Goal: Task Accomplishment & Management: Use online tool/utility

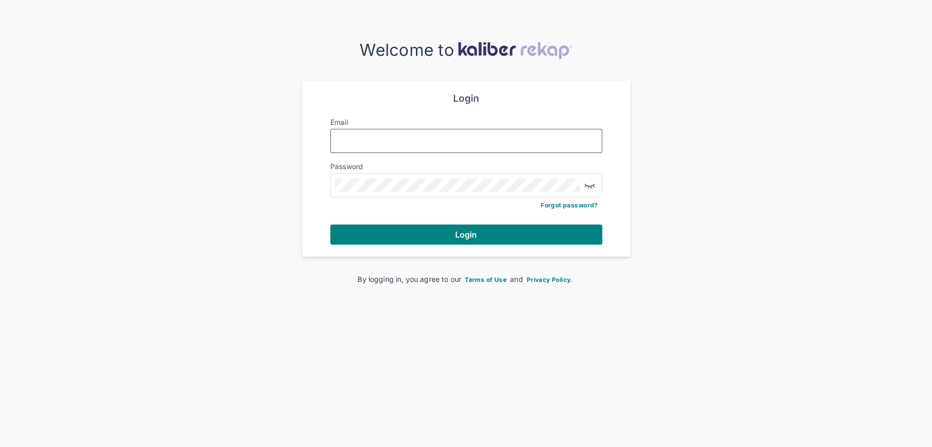
click at [445, 134] on input "Email" at bounding box center [466, 140] width 263 height 13
type input "**********"
click at [459, 226] on button "Login" at bounding box center [466, 235] width 272 height 20
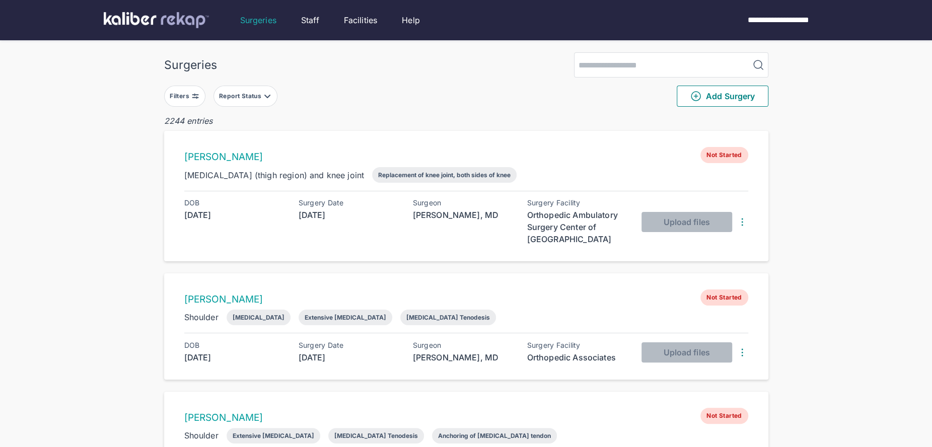
click at [194, 100] on button "Filters" at bounding box center [184, 96] width 41 height 21
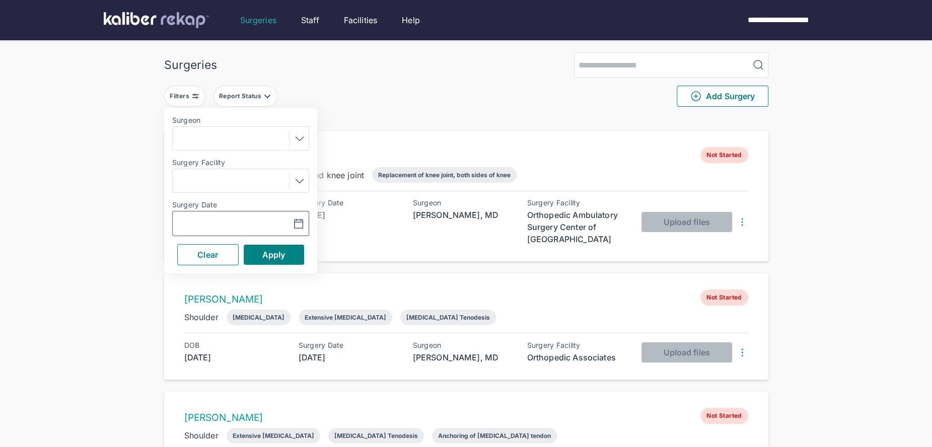
click at [301, 227] on icon "button" at bounding box center [298, 224] width 12 height 12
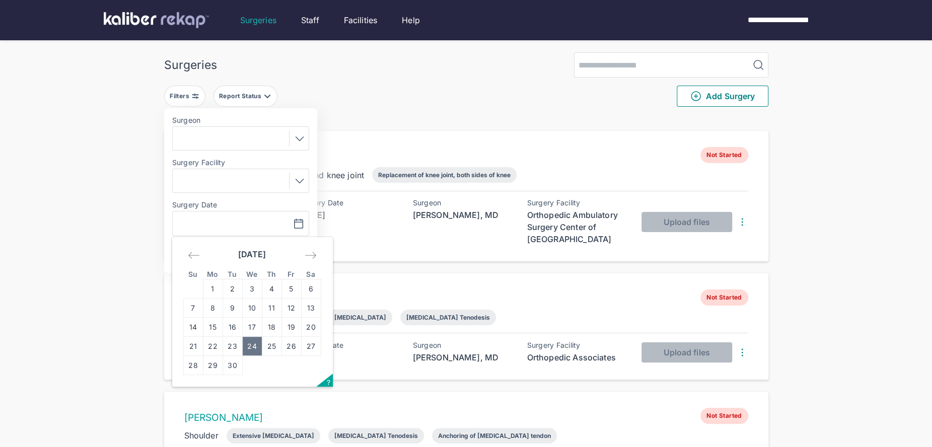
click at [256, 349] on td "24" at bounding box center [252, 346] width 20 height 19
type input "**********"
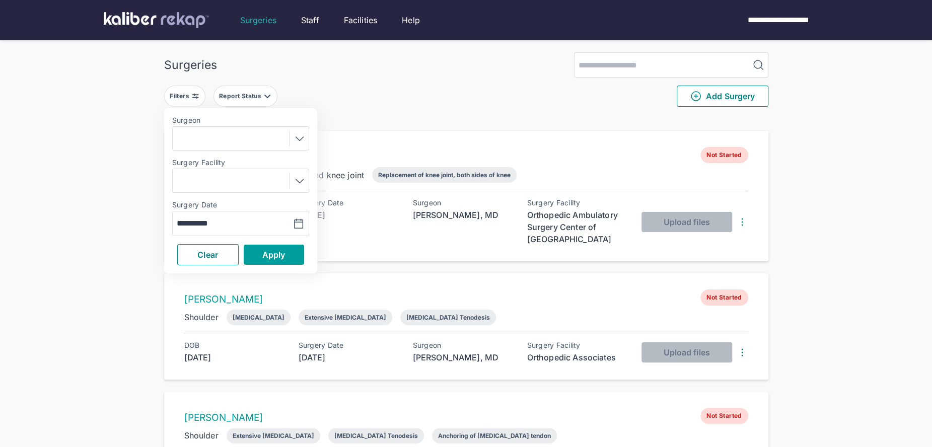
click at [261, 248] on button "Apply" at bounding box center [274, 255] width 60 height 20
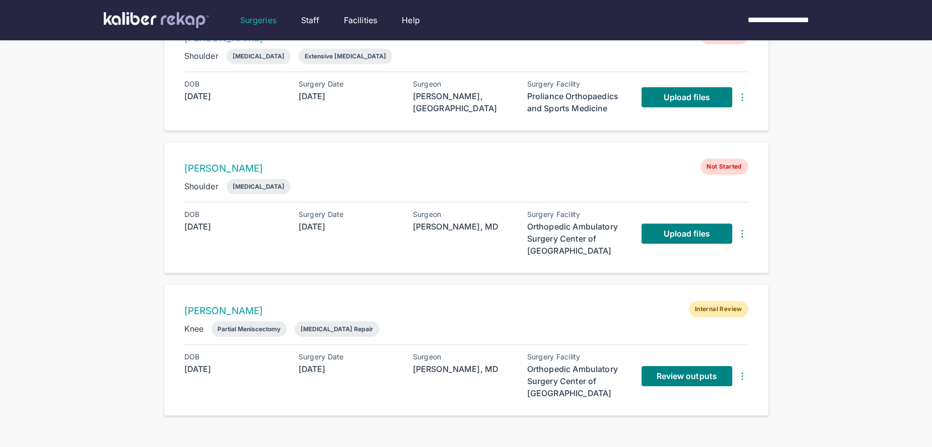
scroll to position [692, 0]
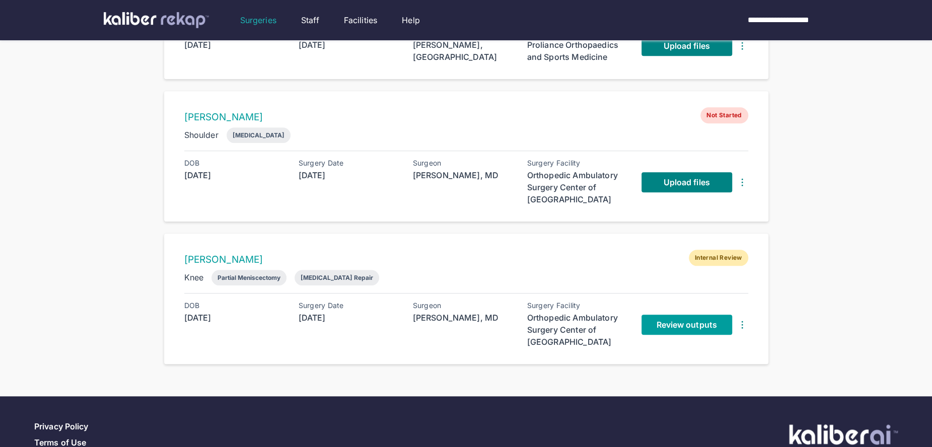
click at [664, 322] on span "Review outputs" at bounding box center [686, 325] width 60 height 10
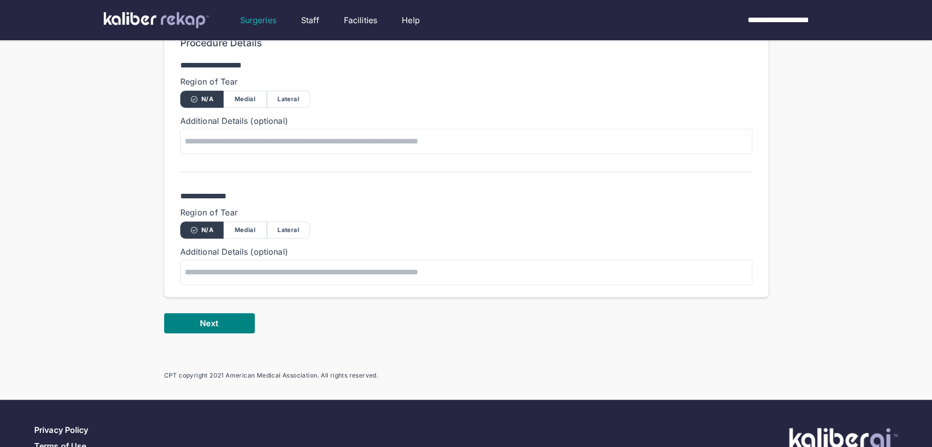
scroll to position [581, 0]
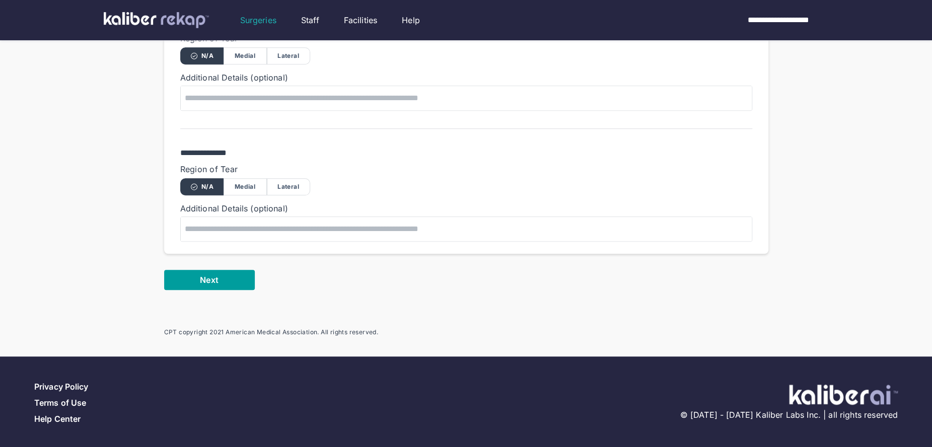
click at [216, 277] on span "Next" at bounding box center [209, 280] width 18 height 10
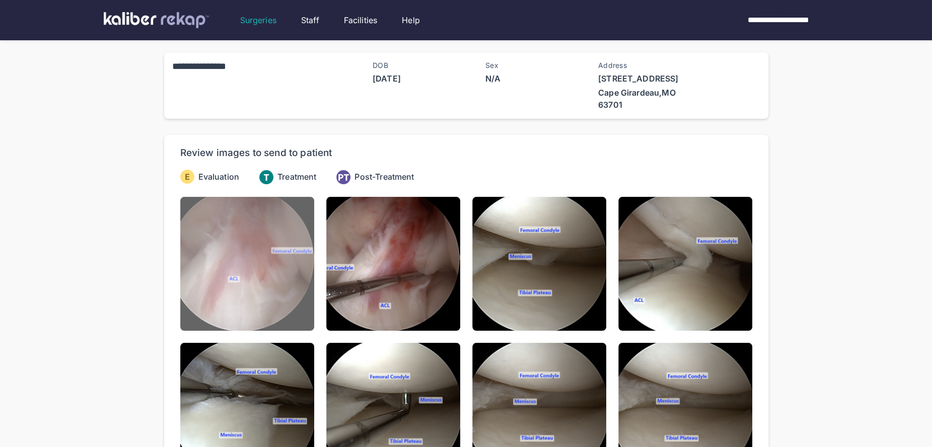
click at [291, 290] on img at bounding box center [247, 264] width 134 height 134
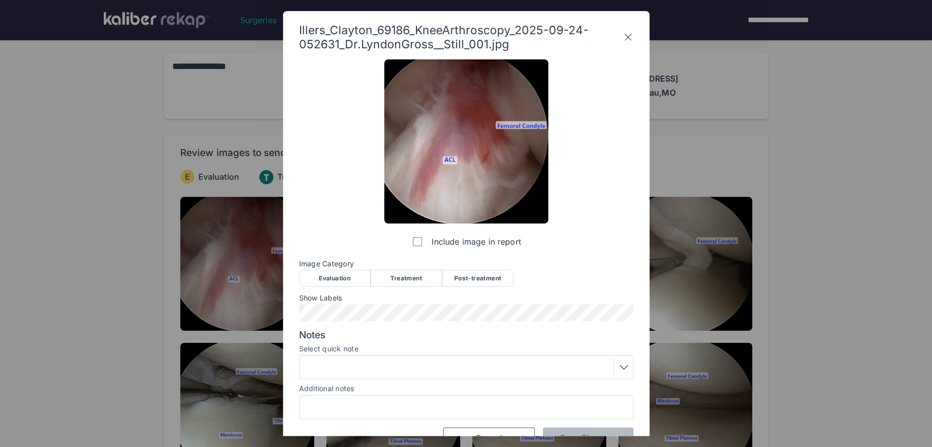
click at [339, 274] on div "Evaluation" at bounding box center [334, 278] width 71 height 17
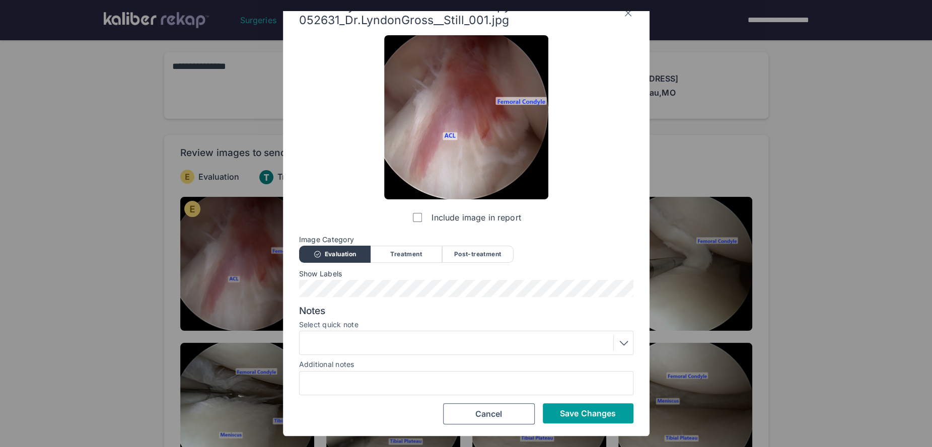
click at [555, 416] on button "Save Changes" at bounding box center [588, 413] width 91 height 20
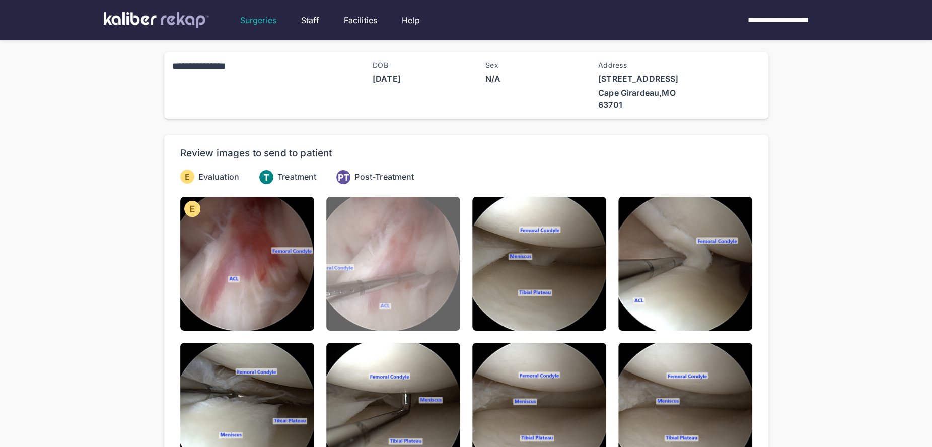
click at [394, 313] on img at bounding box center [393, 264] width 134 height 134
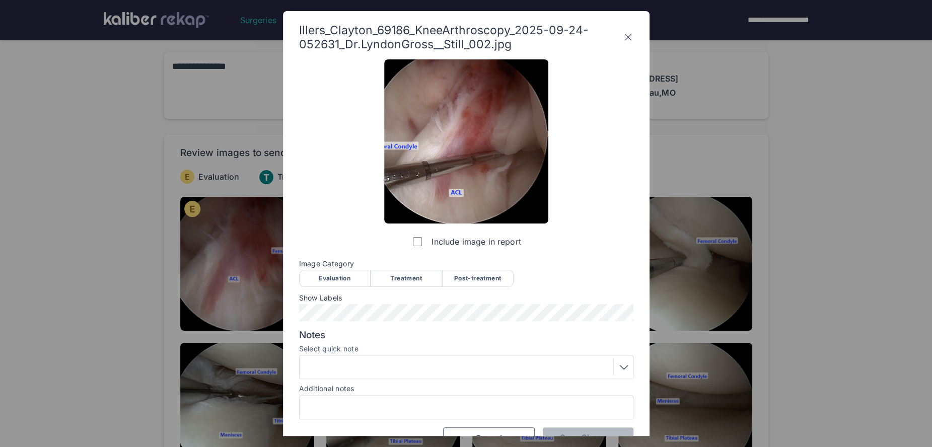
click at [324, 276] on div "Evaluation" at bounding box center [334, 278] width 71 height 17
click at [327, 304] on div "Show Labels" at bounding box center [466, 307] width 334 height 27
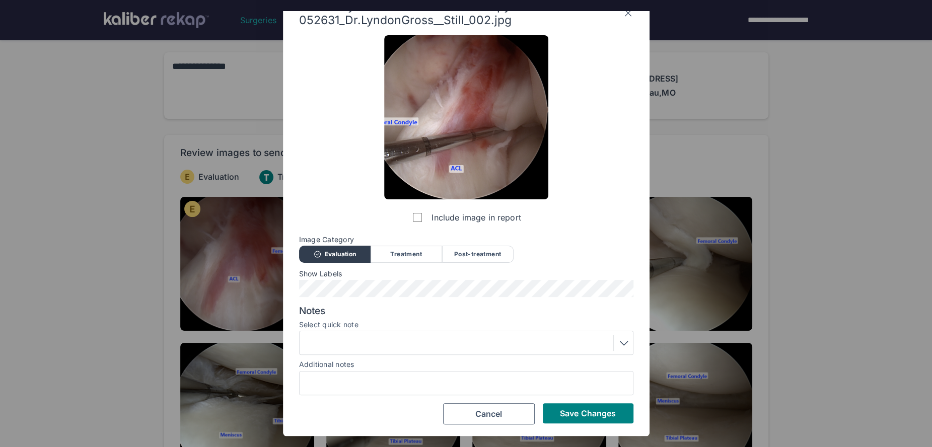
click at [348, 356] on div "Notes Select quick note Additional notes" at bounding box center [466, 350] width 334 height 91
click at [356, 348] on div at bounding box center [466, 343] width 327 height 16
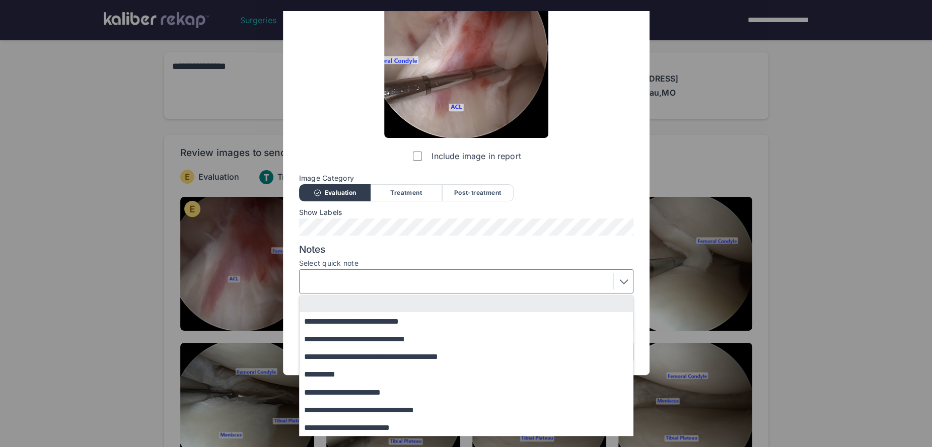
drag, startPoint x: 355, startPoint y: 374, endPoint x: 368, endPoint y: 374, distance: 13.1
click at [356, 374] on button "**********" at bounding box center [471, 374] width 343 height 18
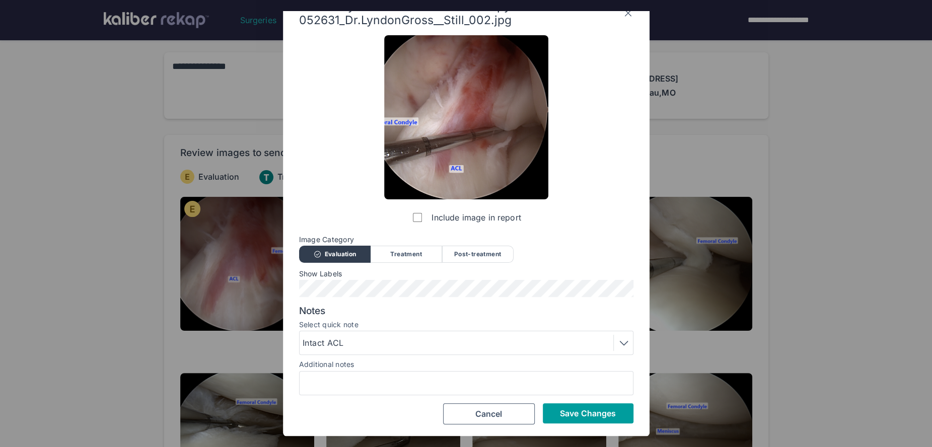
click at [567, 416] on span "Save Changes" at bounding box center [588, 413] width 56 height 10
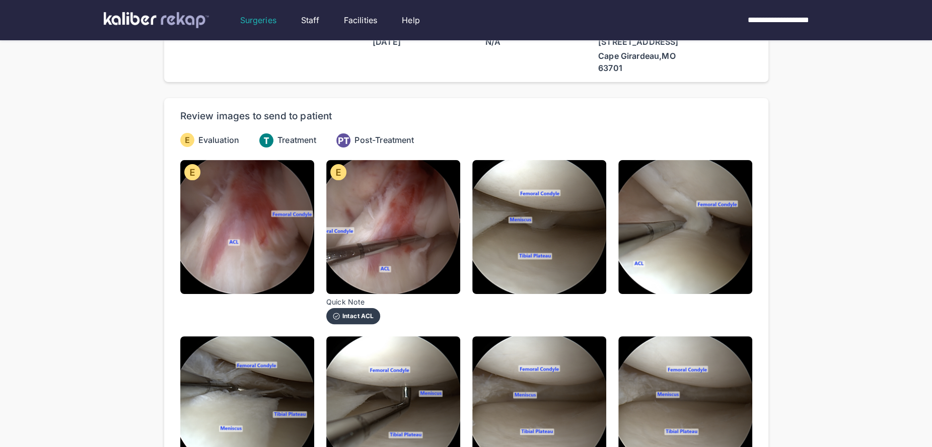
scroll to position [38, 0]
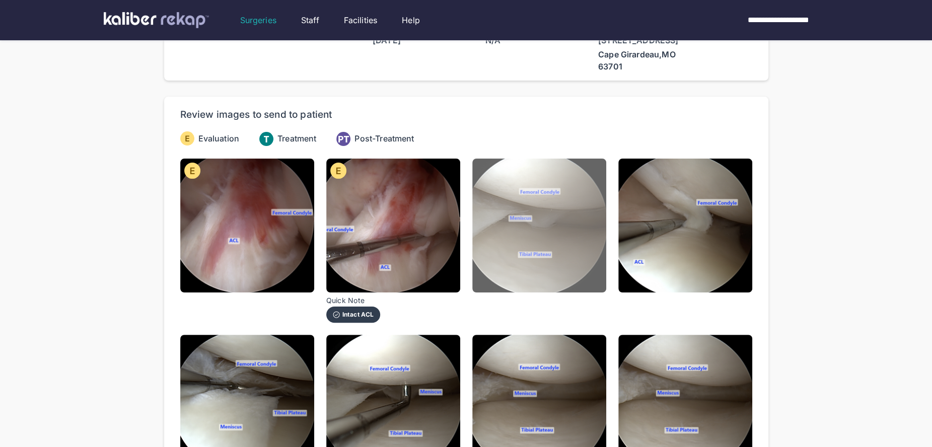
click at [557, 273] on img at bounding box center [539, 226] width 134 height 134
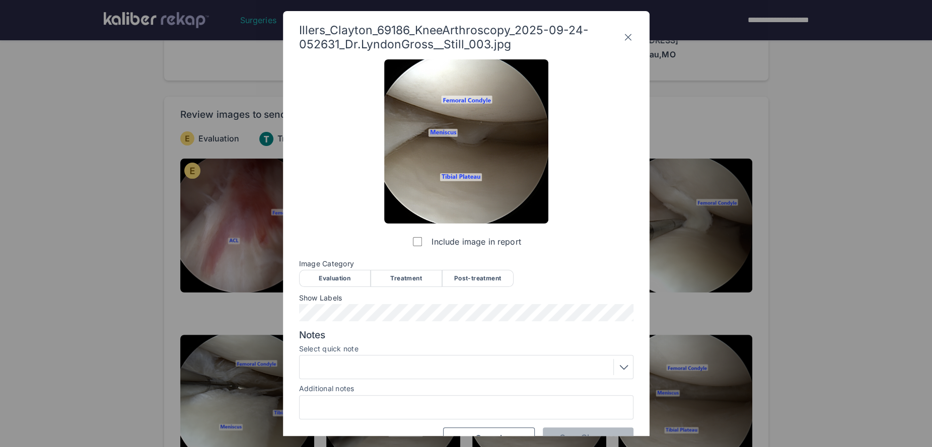
drag, startPoint x: 360, startPoint y: 276, endPoint x: 477, endPoint y: 288, distance: 117.5
click at [360, 276] on div "Evaluation" at bounding box center [334, 278] width 71 height 17
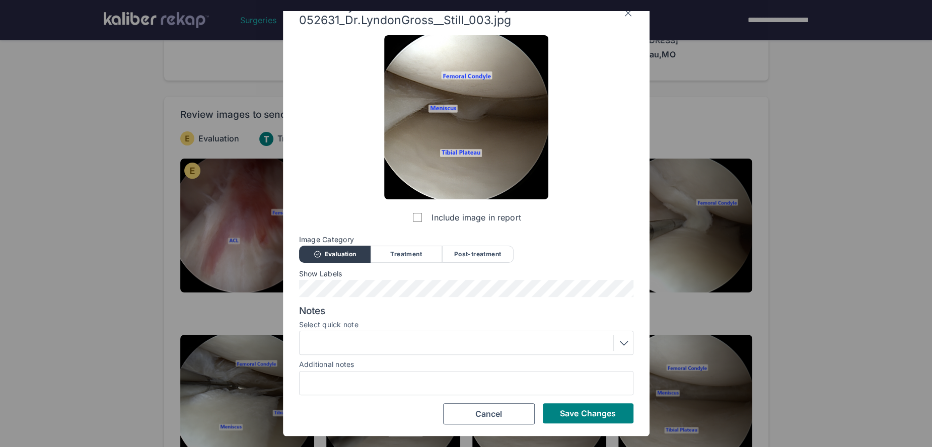
drag, startPoint x: 583, startPoint y: 414, endPoint x: 616, endPoint y: 378, distance: 48.9
click at [586, 413] on span "Save Changes" at bounding box center [588, 413] width 56 height 10
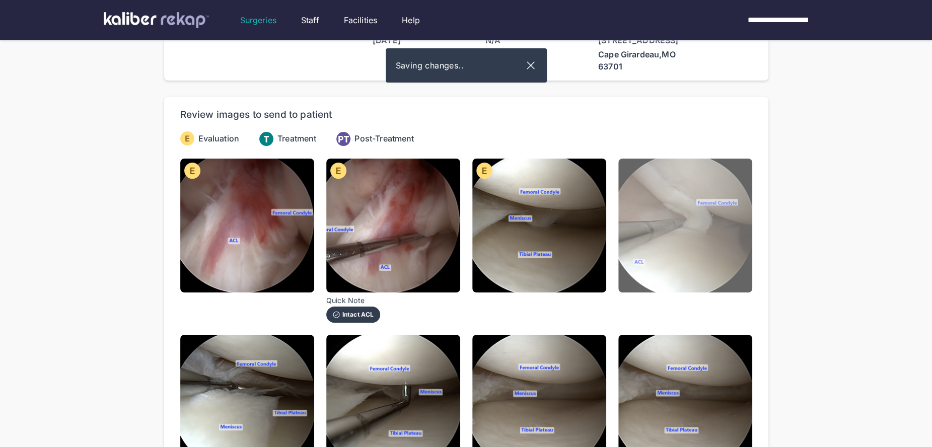
click at [695, 266] on img at bounding box center [685, 226] width 134 height 134
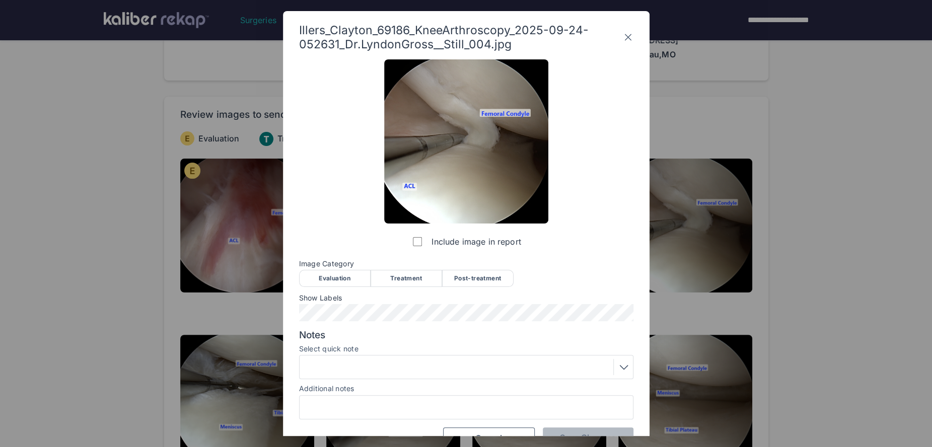
drag, startPoint x: 350, startPoint y: 272, endPoint x: 412, endPoint y: 328, distance: 82.7
click at [351, 272] on div "Evaluation" at bounding box center [334, 278] width 71 height 17
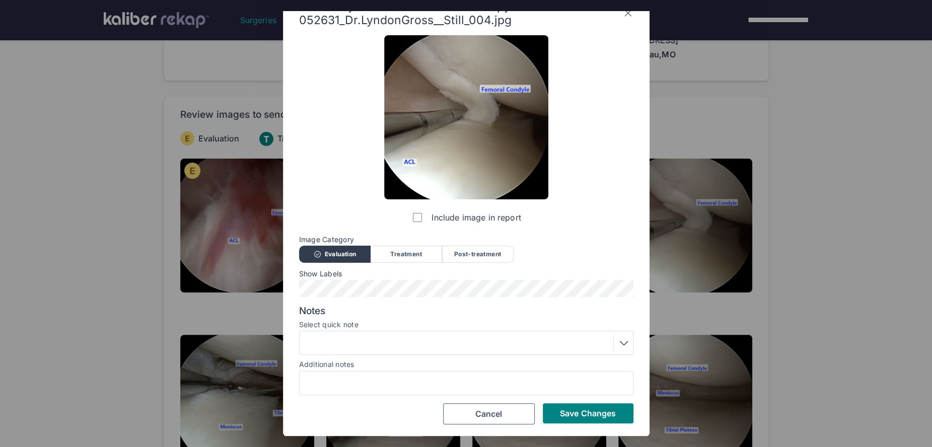
click at [358, 353] on div at bounding box center [466, 343] width 334 height 24
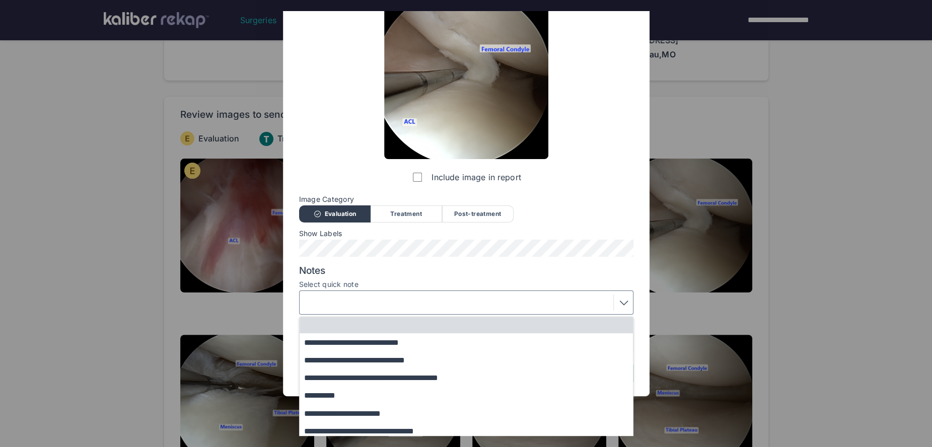
scroll to position [87, 0]
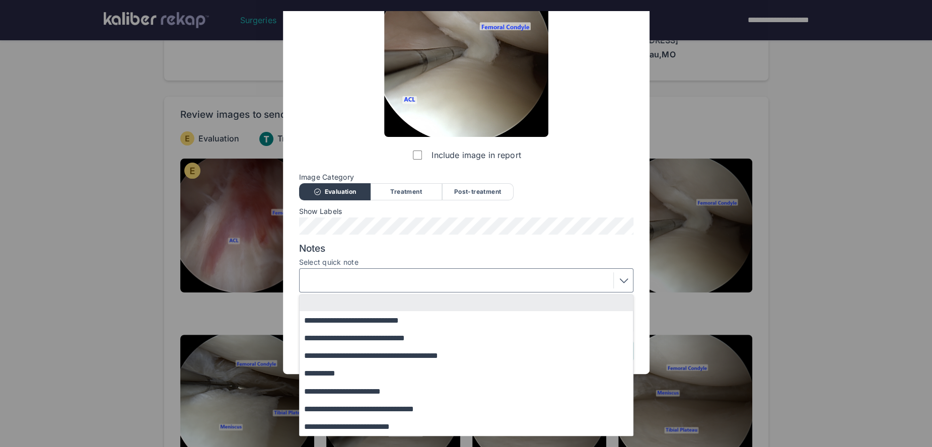
drag, startPoint x: 381, startPoint y: 405, endPoint x: 529, endPoint y: 417, distance: 148.0
click at [382, 405] on button "**********" at bounding box center [471, 409] width 343 height 18
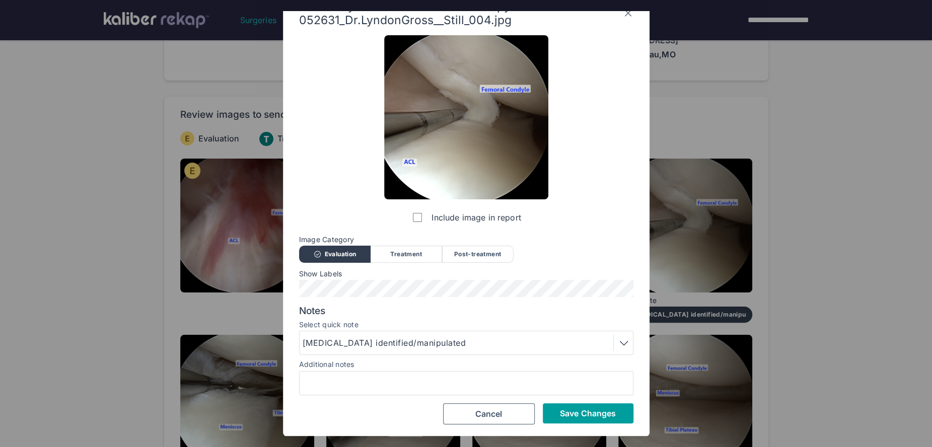
click at [579, 419] on button "Save Changes" at bounding box center [588, 413] width 91 height 20
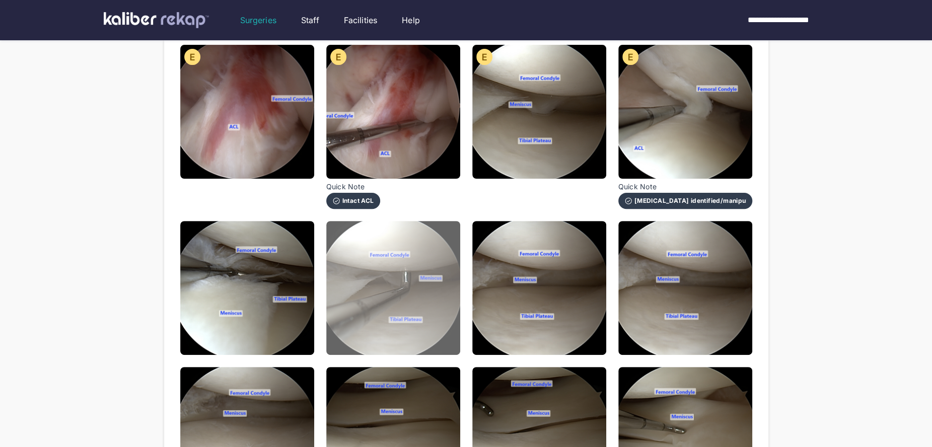
scroll to position [166, 0]
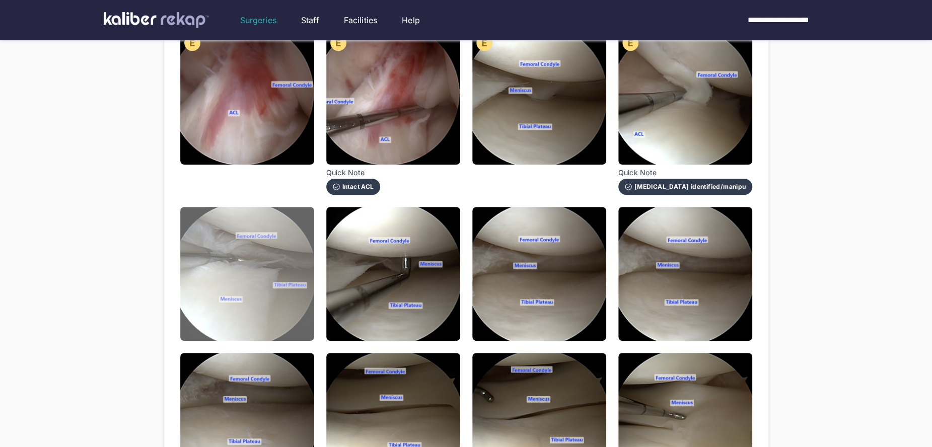
click at [274, 319] on img at bounding box center [247, 274] width 134 height 134
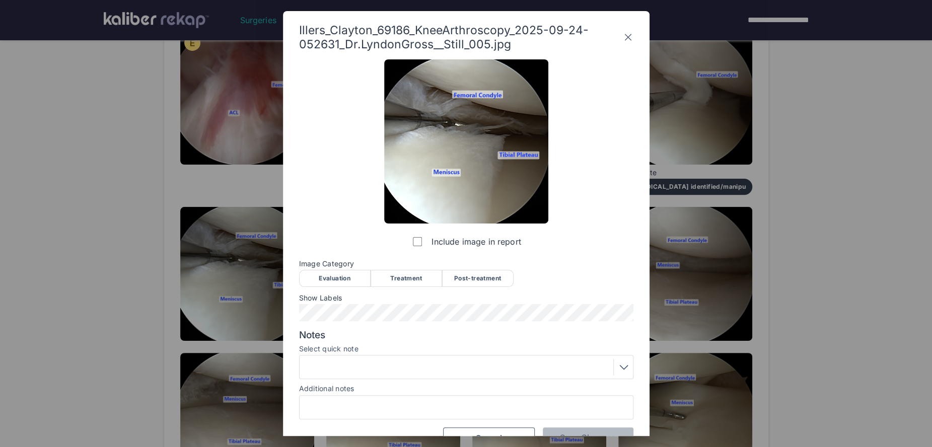
click at [342, 277] on div "Evaluation" at bounding box center [334, 278] width 71 height 17
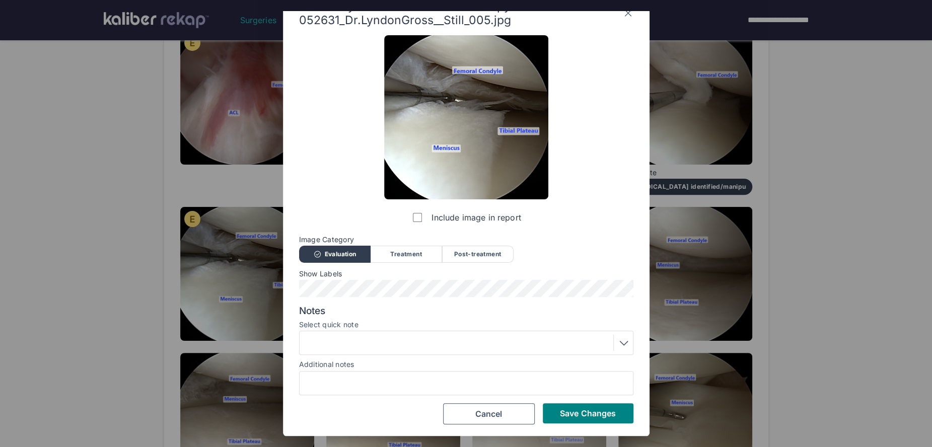
drag, startPoint x: 570, startPoint y: 418, endPoint x: 542, endPoint y: 357, distance: 67.1
click at [570, 416] on button "Save Changes" at bounding box center [588, 413] width 91 height 20
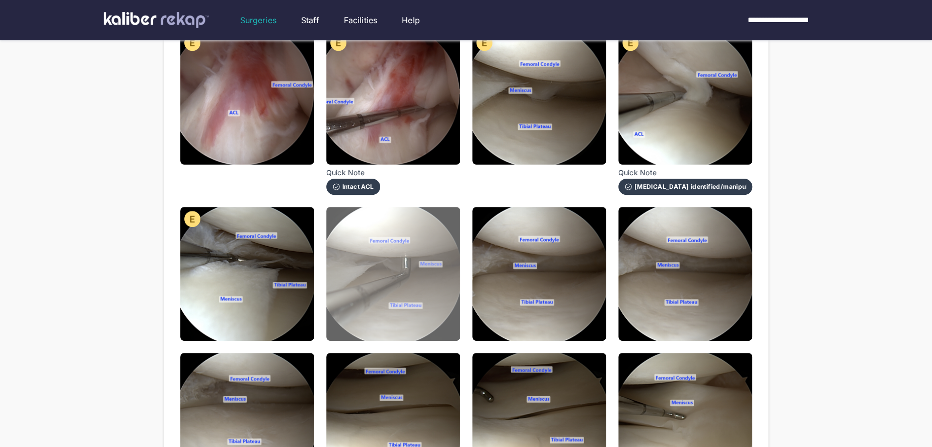
click at [434, 304] on img at bounding box center [393, 274] width 134 height 134
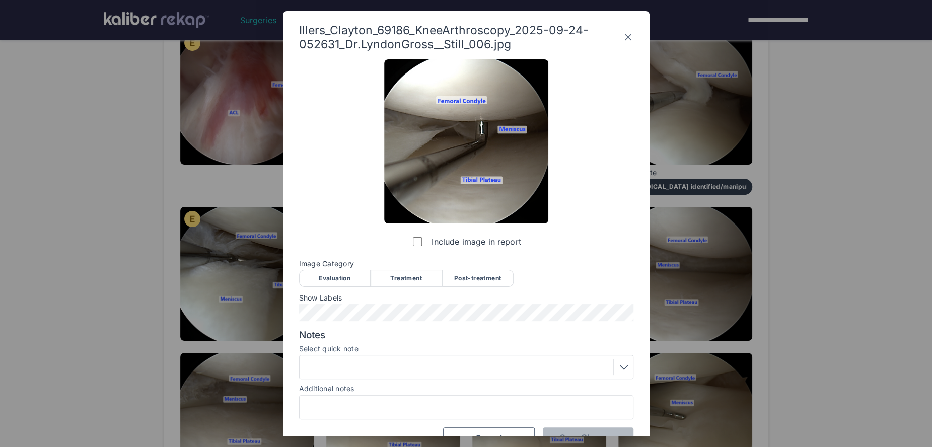
drag, startPoint x: 356, startPoint y: 279, endPoint x: 561, endPoint y: 321, distance: 208.7
click at [358, 279] on div "Evaluation" at bounding box center [334, 278] width 71 height 17
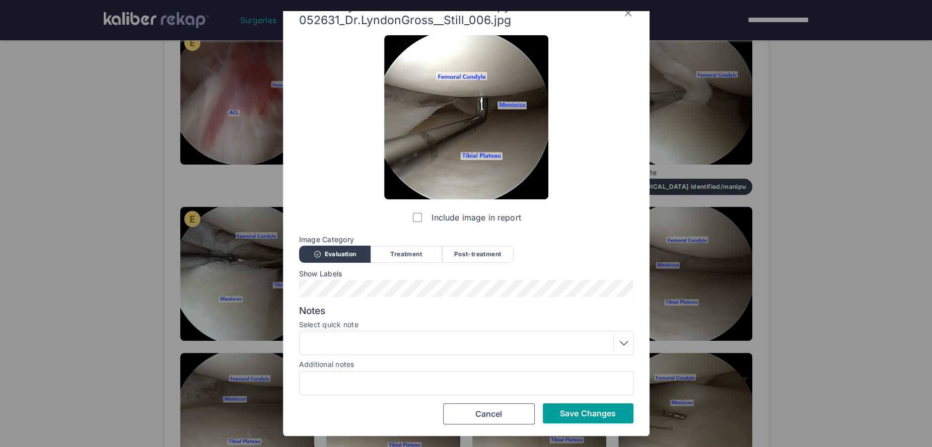
click at [604, 416] on span "Save Changes" at bounding box center [588, 413] width 56 height 10
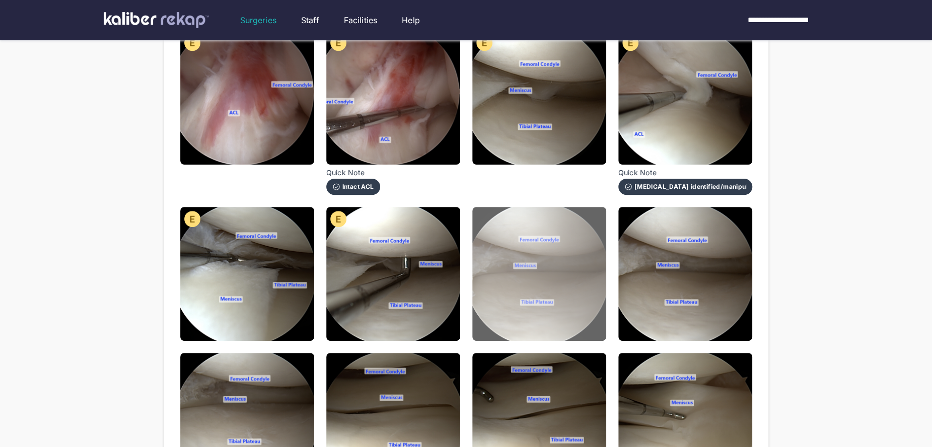
click at [569, 321] on img at bounding box center [539, 274] width 134 height 134
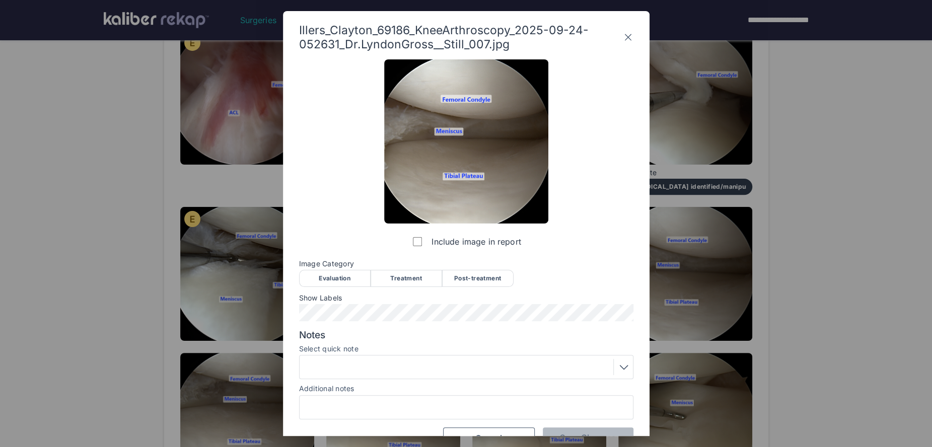
click at [471, 279] on div "Post-treatment" at bounding box center [477, 278] width 71 height 17
click at [425, 364] on div at bounding box center [466, 367] width 327 height 16
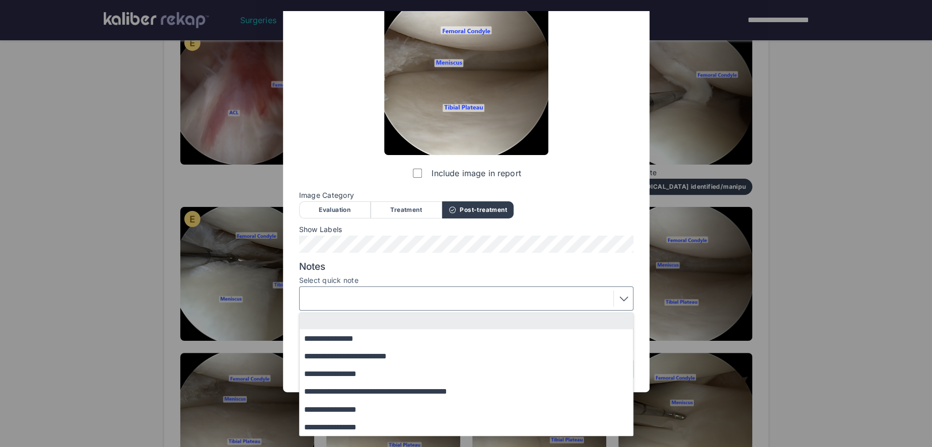
drag, startPoint x: 357, startPoint y: 374, endPoint x: 589, endPoint y: 433, distance: 239.7
click at [360, 374] on button "**********" at bounding box center [471, 374] width 343 height 18
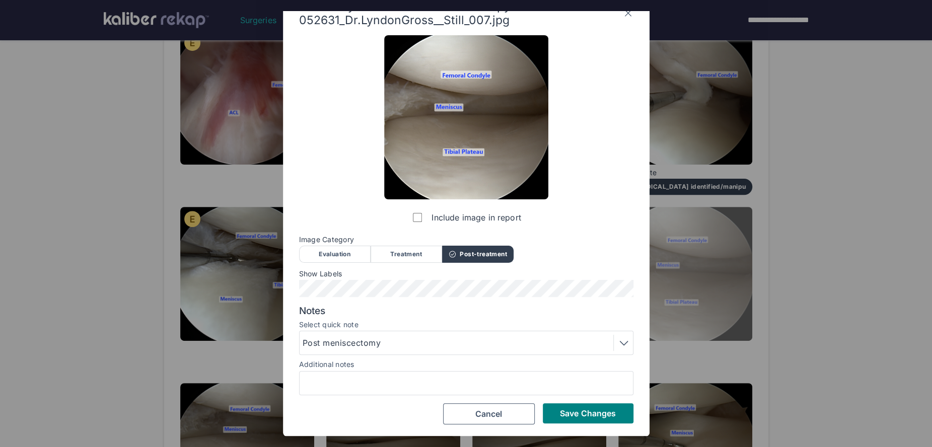
drag, startPoint x: 599, startPoint y: 412, endPoint x: 676, endPoint y: 273, distance: 159.1
click at [601, 409] on span "Save Changes" at bounding box center [588, 413] width 56 height 10
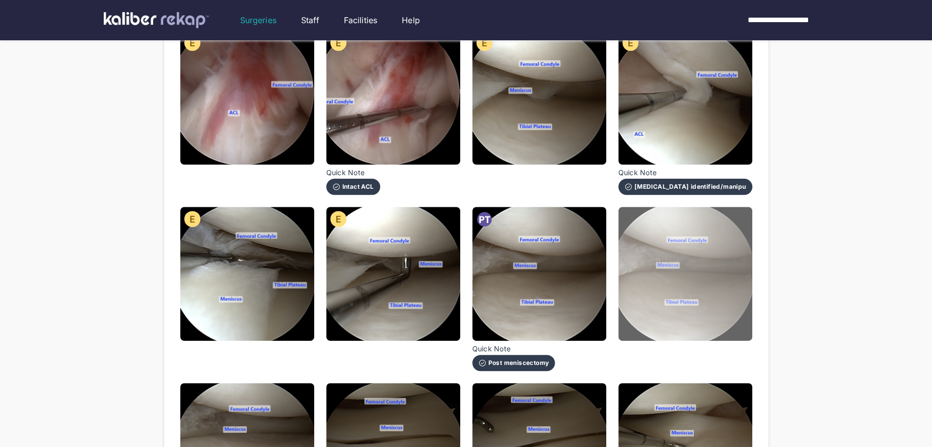
click at [676, 273] on img at bounding box center [685, 274] width 134 height 134
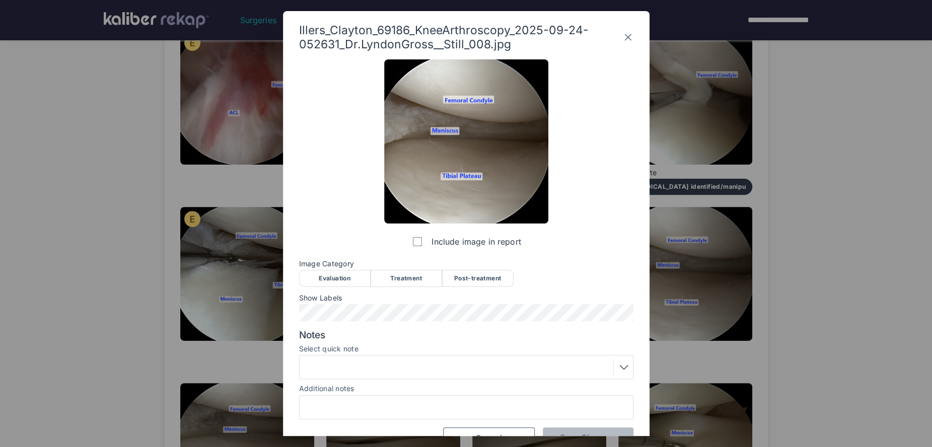
click at [472, 280] on div "Post-treatment" at bounding box center [477, 278] width 71 height 17
click at [454, 366] on div at bounding box center [466, 367] width 327 height 16
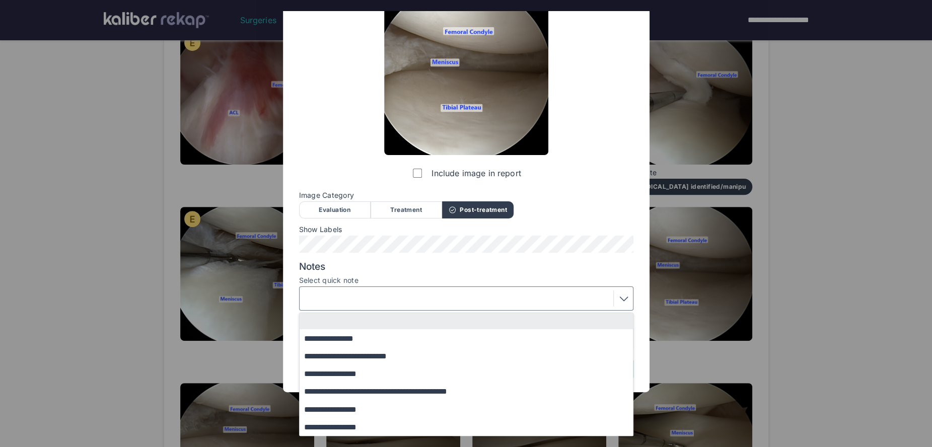
drag, startPoint x: 317, startPoint y: 367, endPoint x: 540, endPoint y: 420, distance: 228.8
click at [325, 368] on button "**********" at bounding box center [471, 374] width 343 height 18
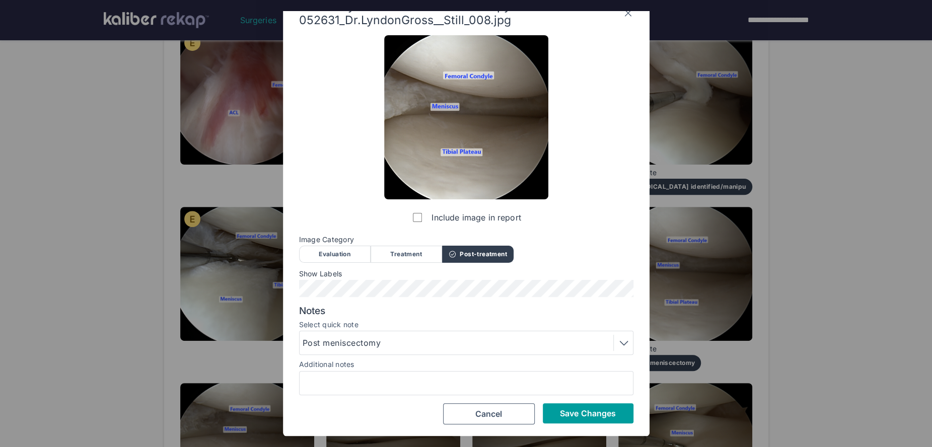
click at [578, 406] on button "Save Changes" at bounding box center [588, 413] width 91 height 20
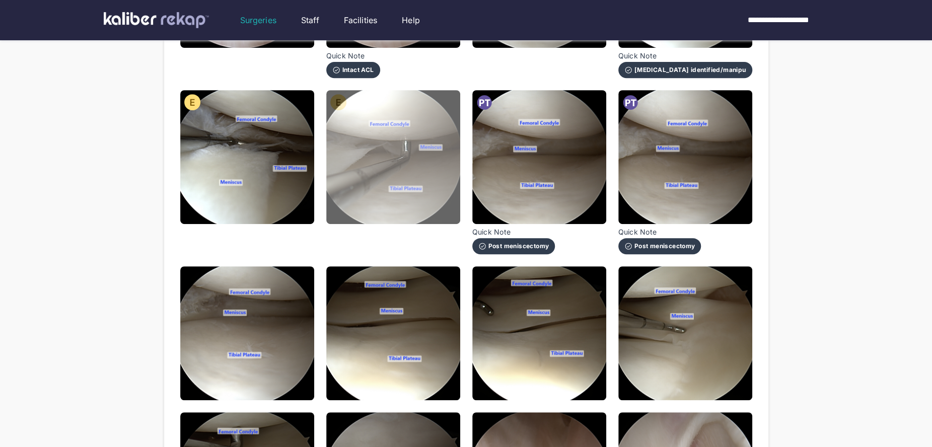
scroll to position [284, 0]
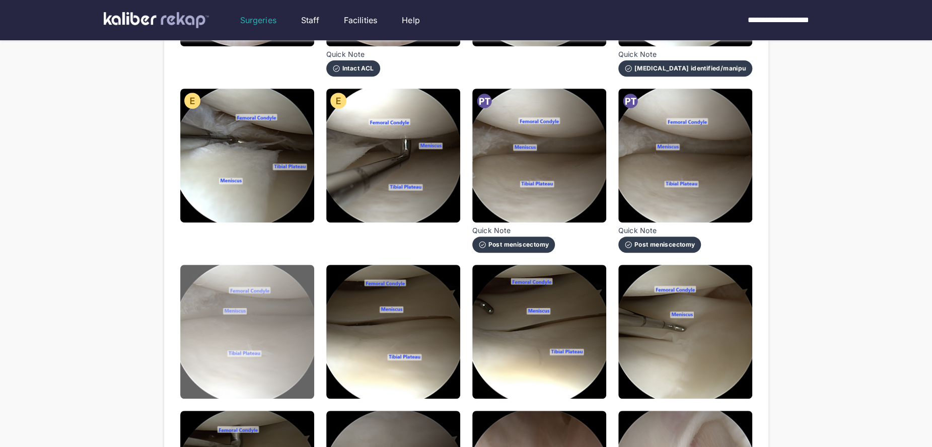
click at [306, 355] on img at bounding box center [247, 332] width 134 height 134
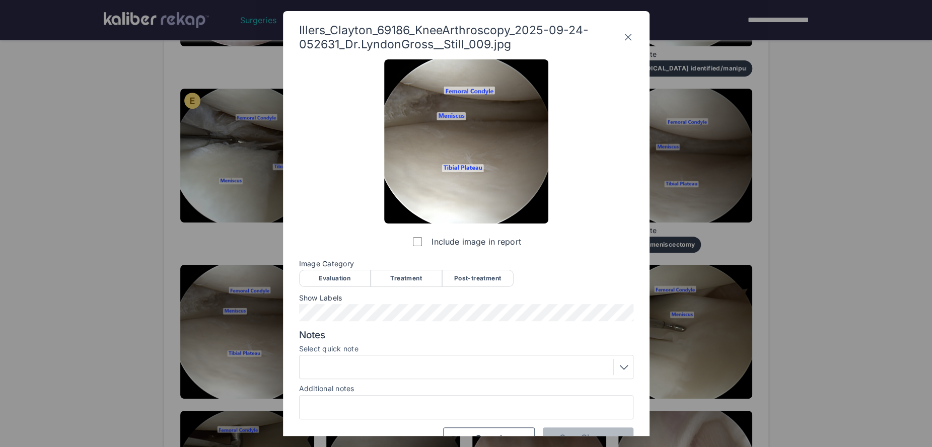
click at [455, 273] on div "Post-treatment" at bounding box center [477, 278] width 71 height 17
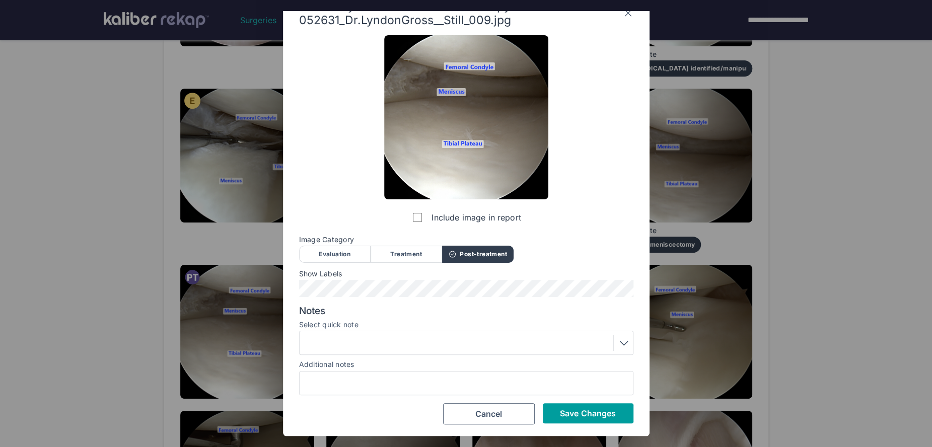
click at [575, 415] on span "Save Changes" at bounding box center [588, 413] width 56 height 10
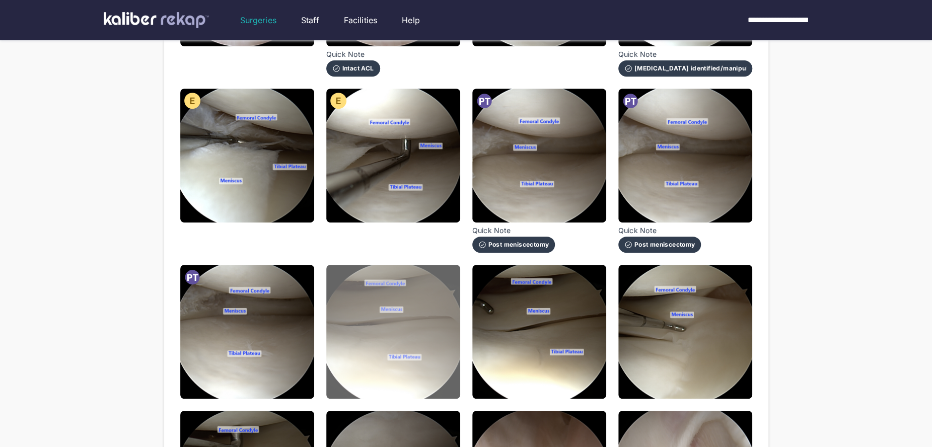
click at [404, 353] on img at bounding box center [393, 332] width 134 height 134
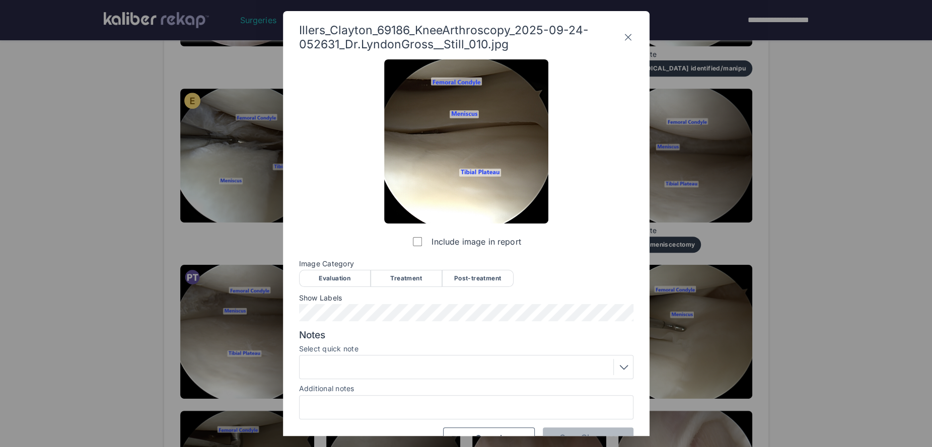
click at [349, 280] on div "Evaluation" at bounding box center [334, 278] width 71 height 17
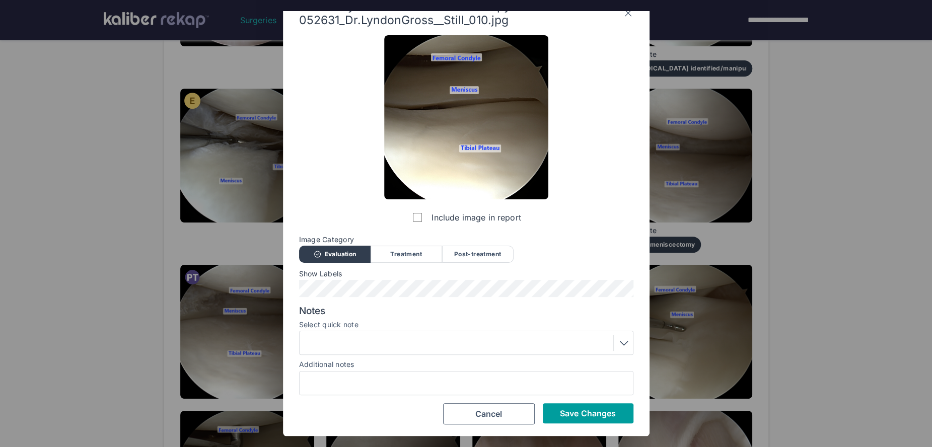
click at [563, 413] on span "Save Changes" at bounding box center [588, 413] width 56 height 10
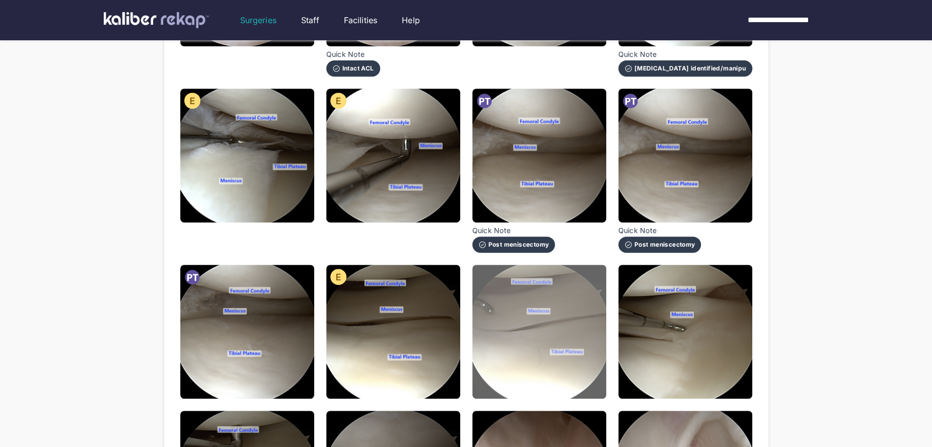
click at [561, 379] on img at bounding box center [539, 332] width 134 height 134
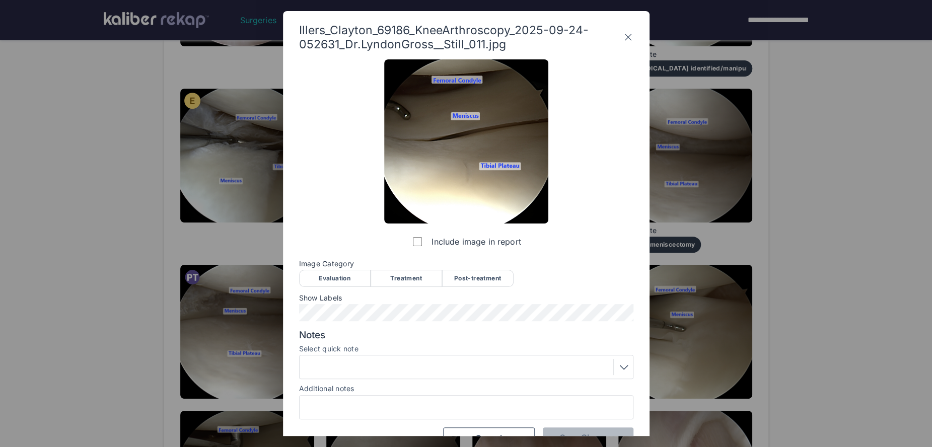
drag, startPoint x: 360, startPoint y: 279, endPoint x: 354, endPoint y: 303, distance: 24.9
click at [360, 279] on div "Evaluation" at bounding box center [334, 278] width 71 height 17
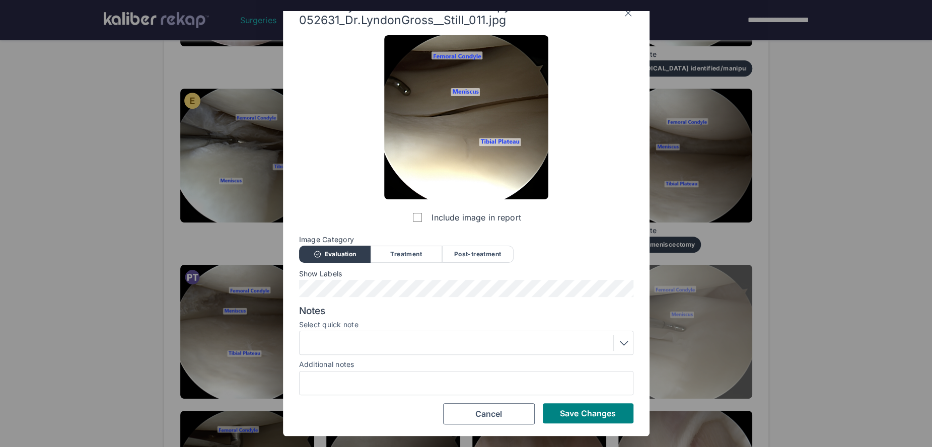
drag, startPoint x: 582, startPoint y: 411, endPoint x: 694, endPoint y: 371, distance: 118.6
click at [582, 411] on span "Save Changes" at bounding box center [588, 413] width 56 height 10
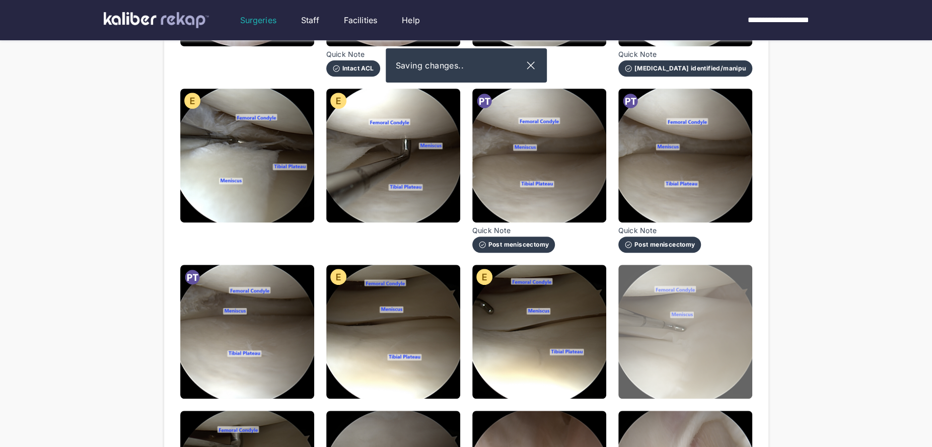
click at [714, 364] on img at bounding box center [685, 332] width 134 height 134
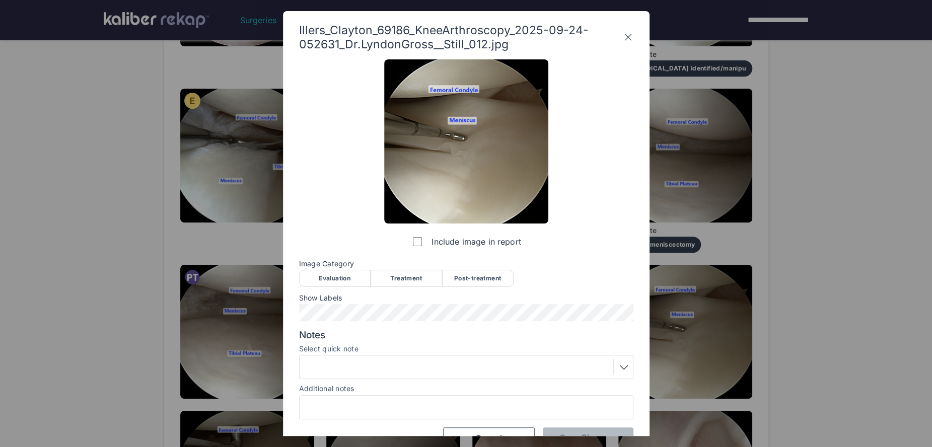
drag, startPoint x: 328, startPoint y: 271, endPoint x: 341, endPoint y: 303, distance: 34.6
click at [331, 275] on div "Evaluation" at bounding box center [334, 278] width 71 height 17
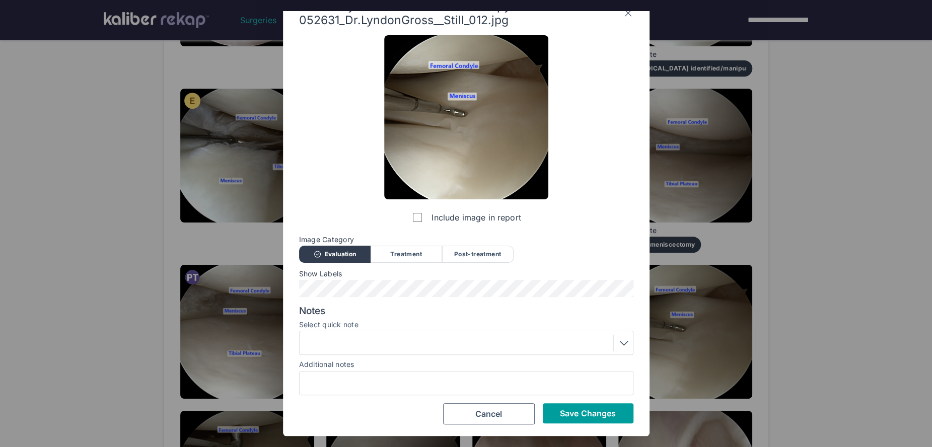
click at [570, 417] on span "Save Changes" at bounding box center [588, 413] width 56 height 10
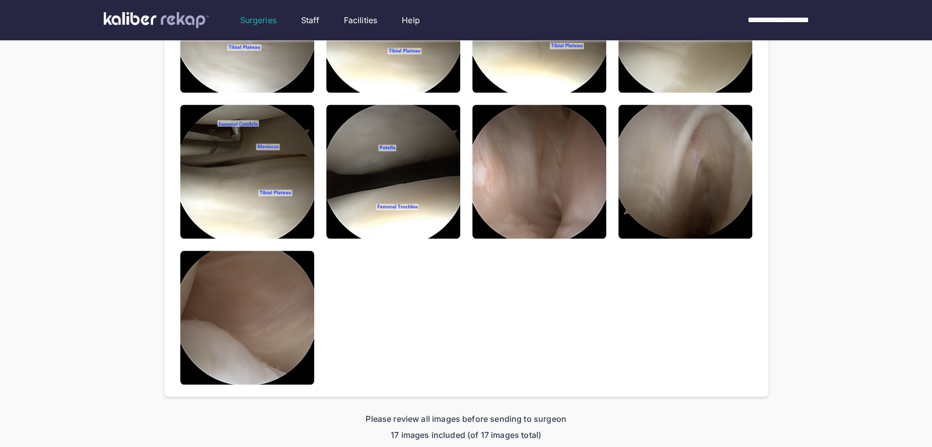
scroll to position [602, 0]
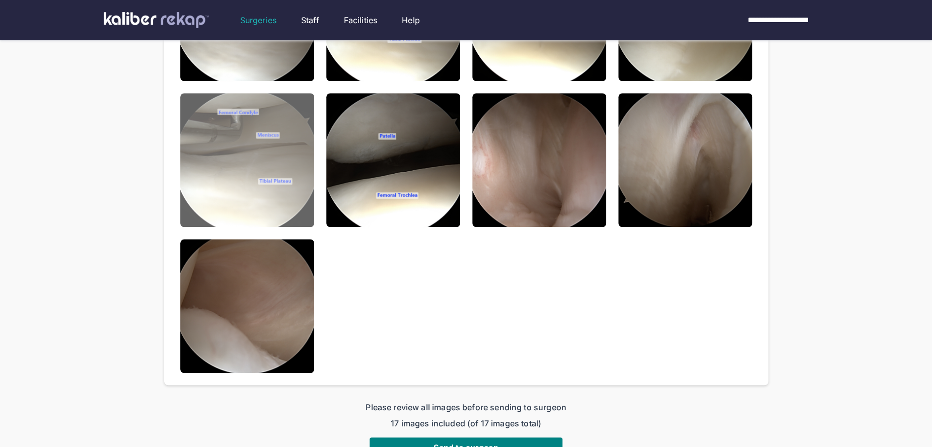
click at [278, 181] on img at bounding box center [247, 160] width 134 height 134
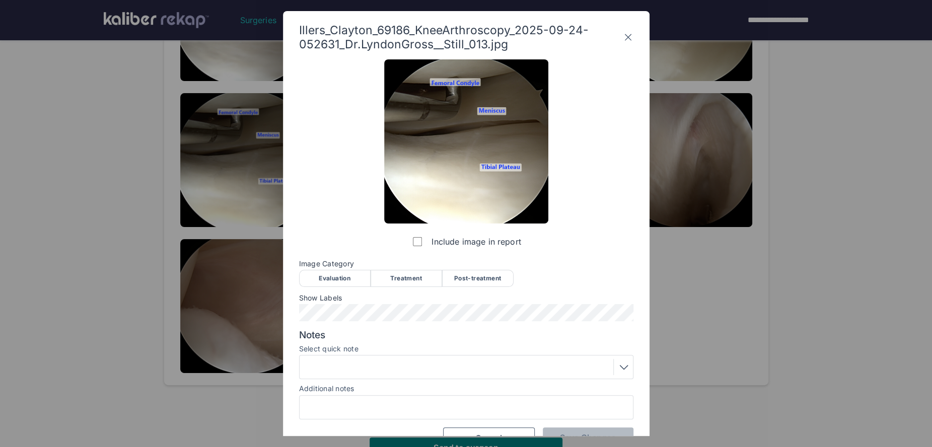
click at [342, 278] on div "Evaluation" at bounding box center [334, 278] width 71 height 17
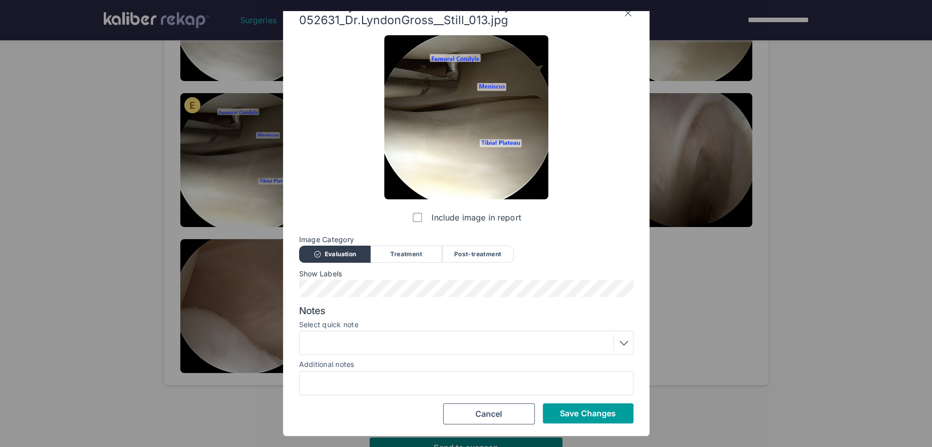
click at [574, 419] on button "Save Changes" at bounding box center [588, 413] width 91 height 20
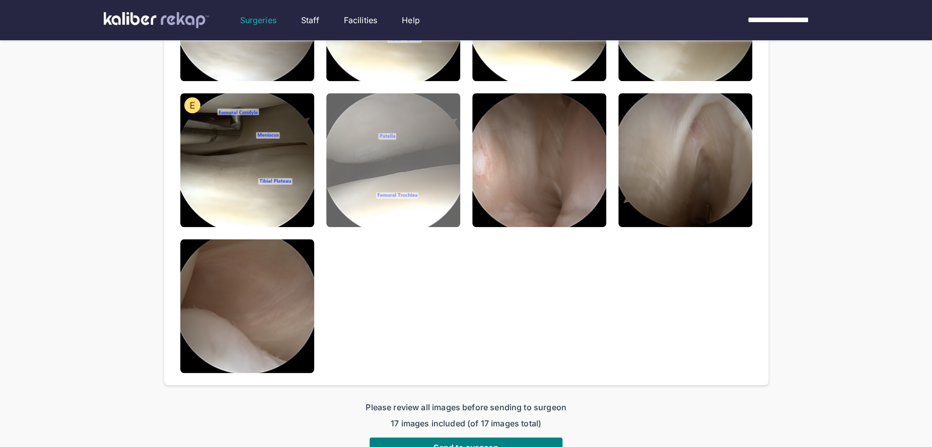
click at [422, 214] on img at bounding box center [393, 160] width 134 height 134
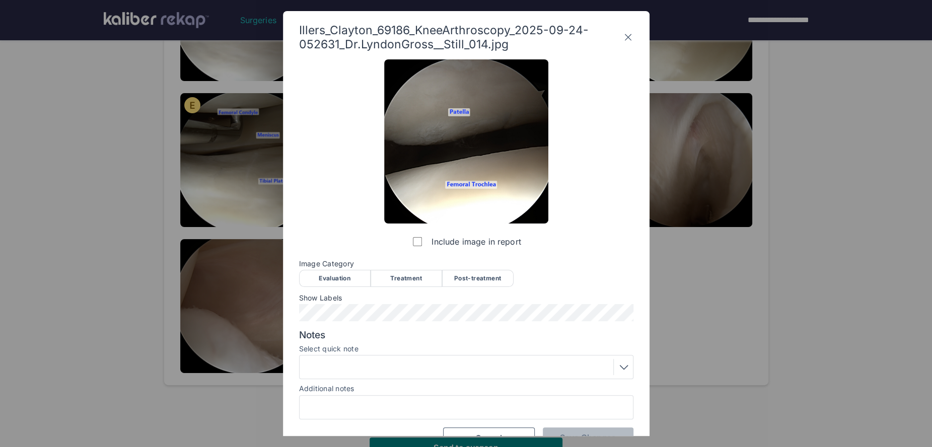
drag, startPoint x: 336, startPoint y: 281, endPoint x: 359, endPoint y: 285, distance: 23.0
click at [338, 281] on div "Evaluation" at bounding box center [334, 278] width 71 height 17
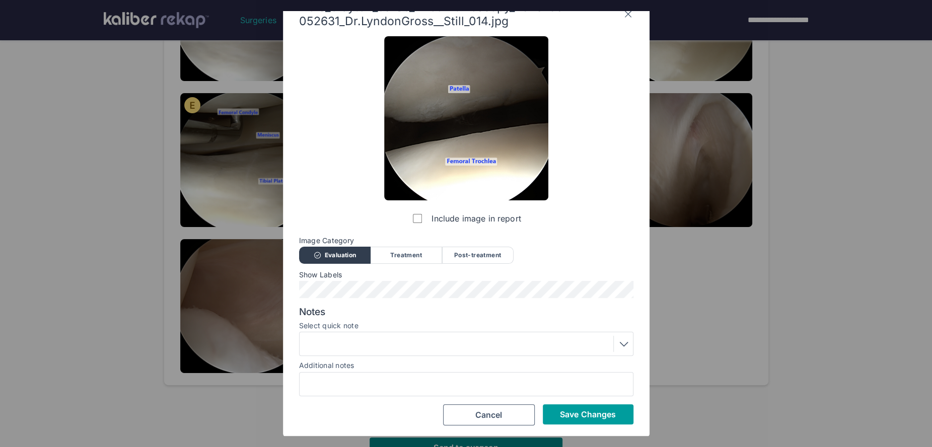
scroll to position [21, 0]
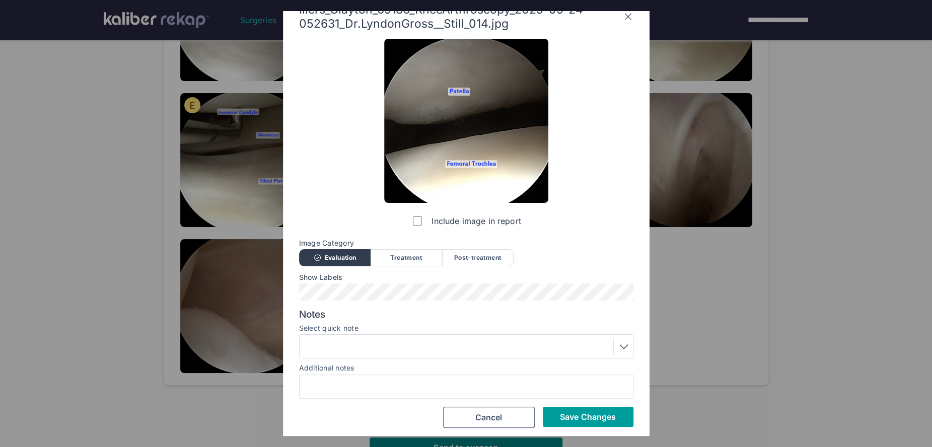
click at [570, 413] on span "Save Changes" at bounding box center [588, 417] width 56 height 10
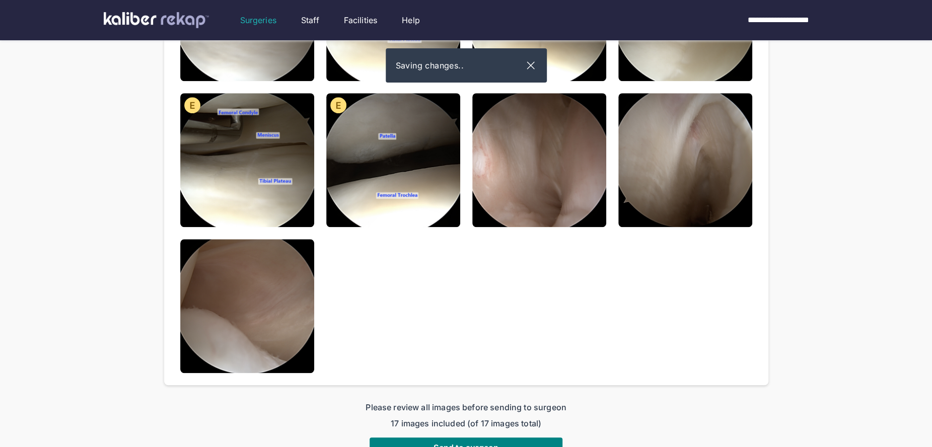
scroll to position [0, 0]
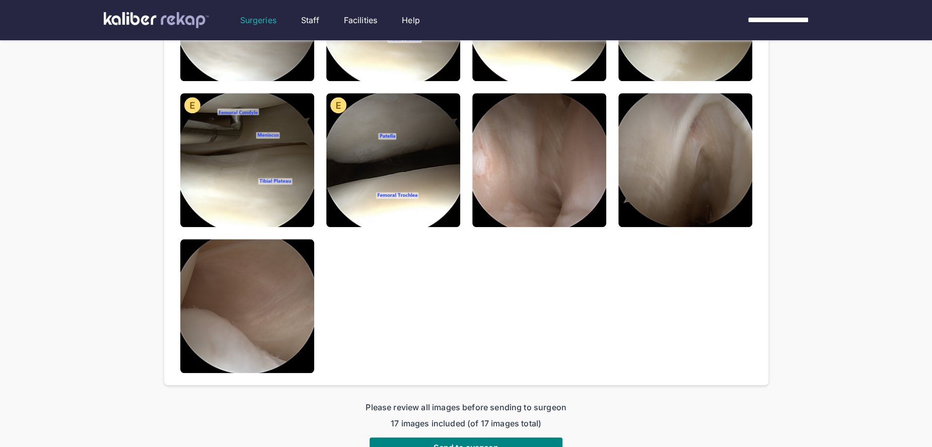
drag, startPoint x: 562, startPoint y: 210, endPoint x: 360, endPoint y: 290, distance: 217.0
click at [562, 210] on img at bounding box center [539, 160] width 134 height 134
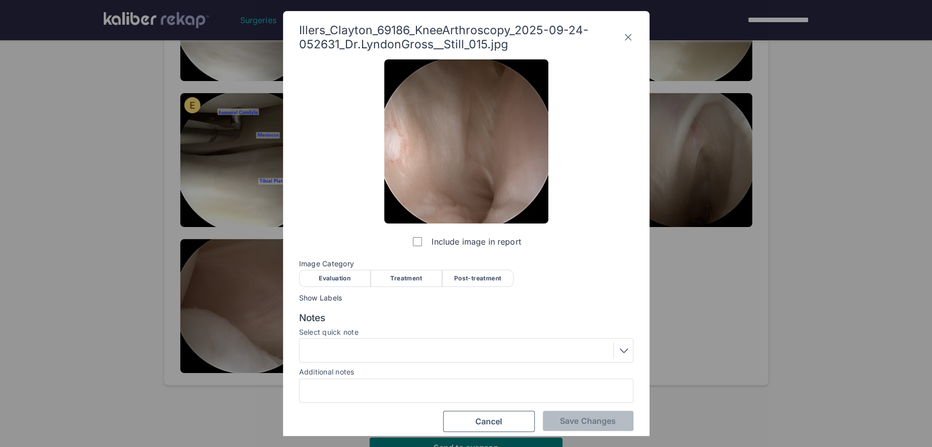
click at [333, 281] on div "Evaluation" at bounding box center [334, 278] width 71 height 17
click at [342, 342] on div at bounding box center [466, 350] width 327 height 16
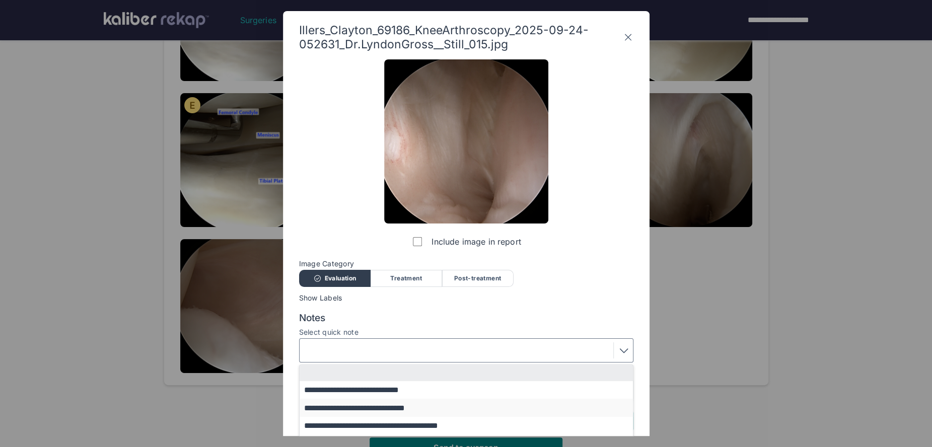
scroll to position [69, 0]
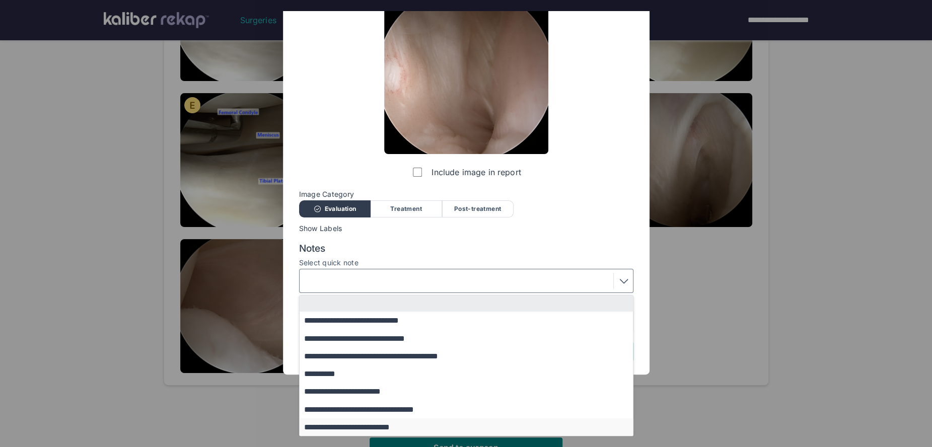
click at [398, 421] on button "**********" at bounding box center [471, 427] width 343 height 18
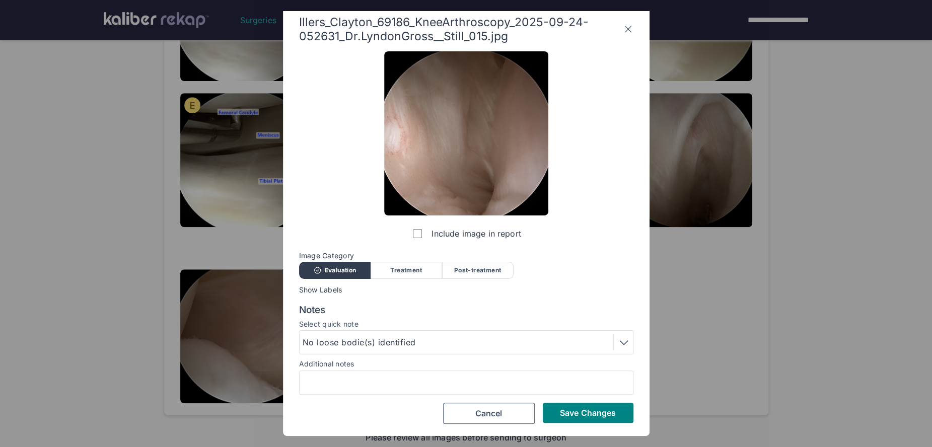
scroll to position [8, 0]
click at [554, 413] on button "Save Changes" at bounding box center [588, 413] width 91 height 20
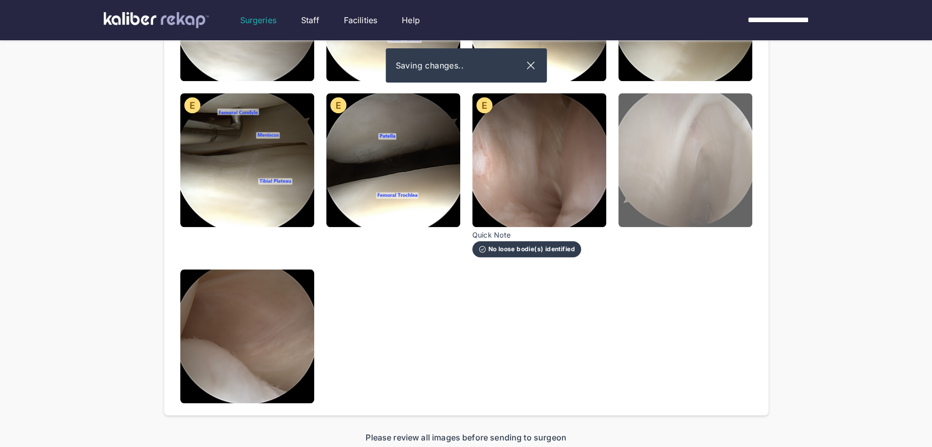
click at [654, 182] on img at bounding box center [685, 160] width 134 height 134
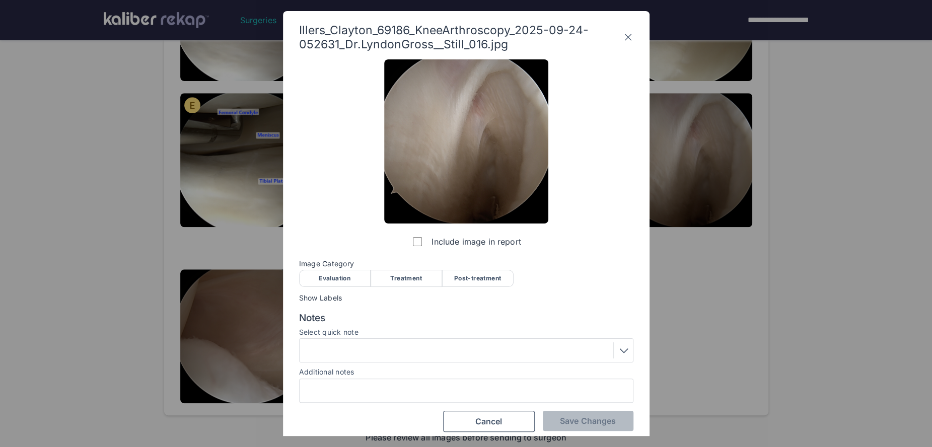
click at [337, 277] on div "Evaluation" at bounding box center [334, 278] width 71 height 17
click at [375, 351] on div at bounding box center [466, 350] width 327 height 16
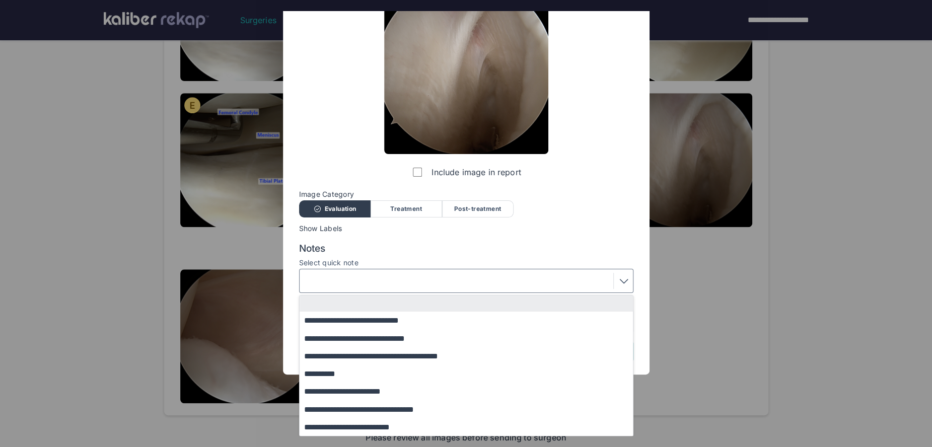
drag, startPoint x: 372, startPoint y: 430, endPoint x: 490, endPoint y: 417, distance: 119.5
click at [374, 429] on button "**********" at bounding box center [471, 427] width 343 height 18
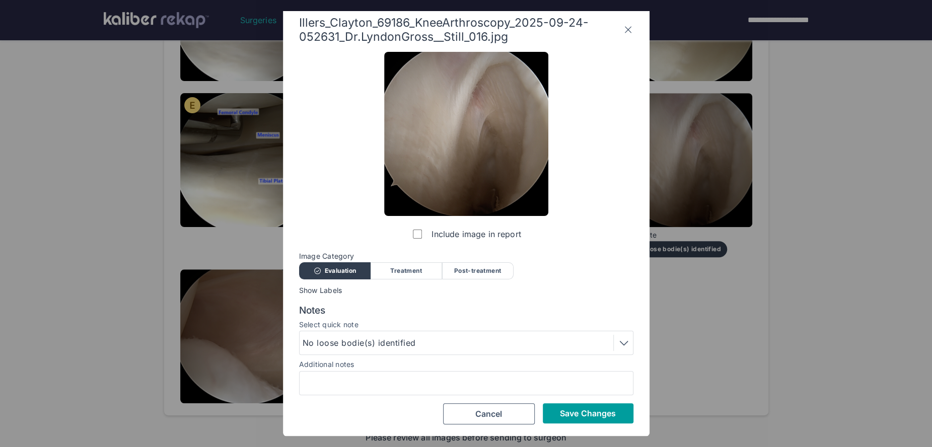
click at [560, 418] on button "Save Changes" at bounding box center [588, 413] width 91 height 20
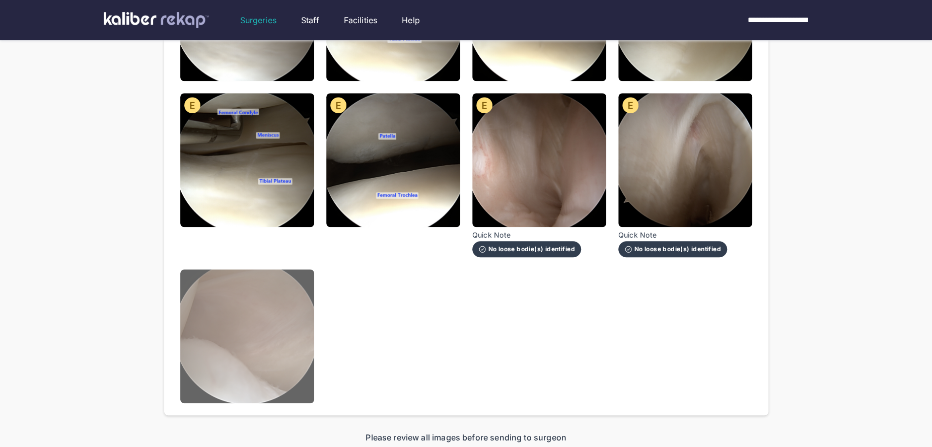
click at [277, 349] on img at bounding box center [247, 336] width 134 height 134
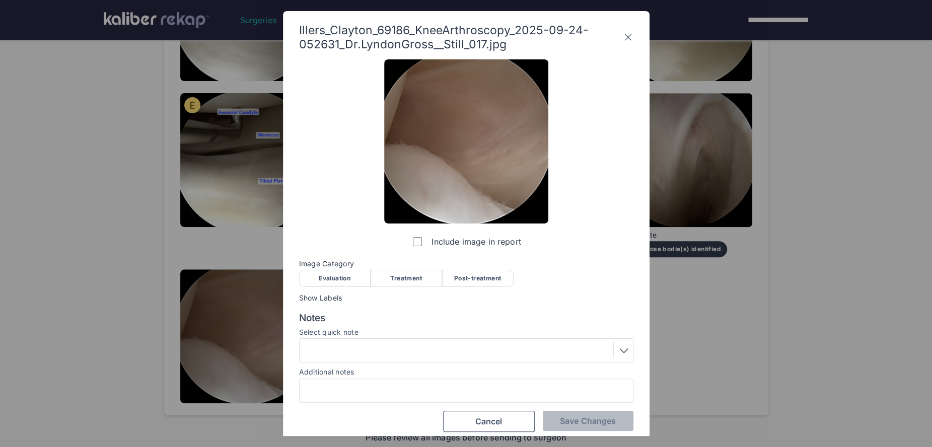
click at [331, 279] on div "Evaluation" at bounding box center [334, 278] width 71 height 17
drag, startPoint x: 579, startPoint y: 426, endPoint x: 526, endPoint y: 378, distance: 72.3
click at [578, 426] on button "Save Changes" at bounding box center [588, 421] width 91 height 20
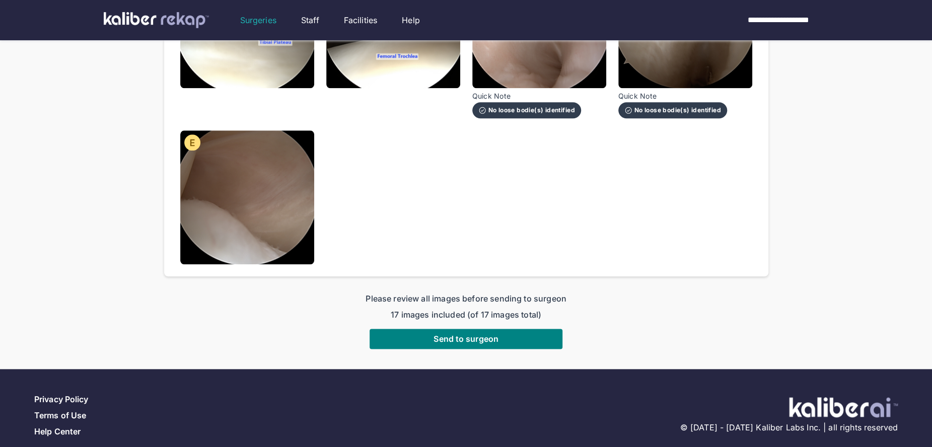
scroll to position [755, 0]
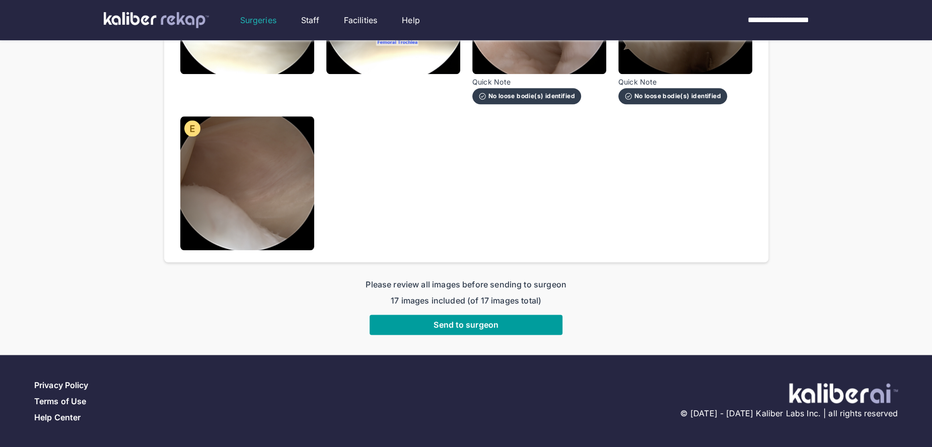
click at [471, 333] on button "Send to surgeon" at bounding box center [465, 325] width 193 height 20
